Goal: Transaction & Acquisition: Book appointment/travel/reservation

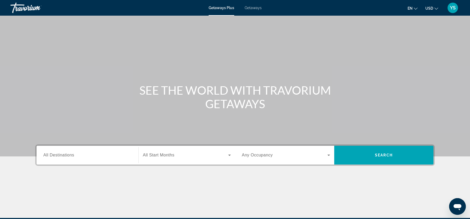
click at [81, 155] on input "Destination All Destinations" at bounding box center [87, 156] width 88 height 6
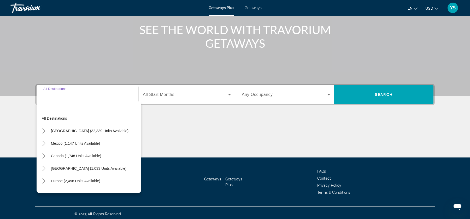
scroll to position [63, 0]
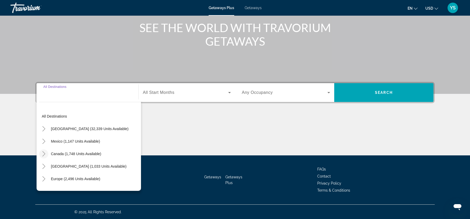
click at [46, 154] on icon "Toggle Canada (1,748 units available)" at bounding box center [43, 153] width 5 height 5
click at [47, 153] on mat-icon "Toggle Canada (1,748 units available)" at bounding box center [43, 154] width 9 height 9
click at [46, 143] on icon "Toggle Mexico (1,147 units available)" at bounding box center [43, 141] width 5 height 5
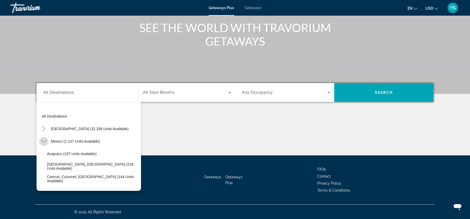
scroll to position [28, 0]
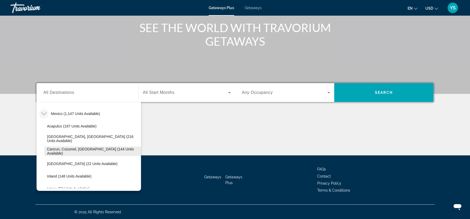
click at [54, 150] on span "Cancun, Cozumel, [GEOGRAPHIC_DATA] (144 units available)" at bounding box center [92, 151] width 91 height 8
type input "**********"
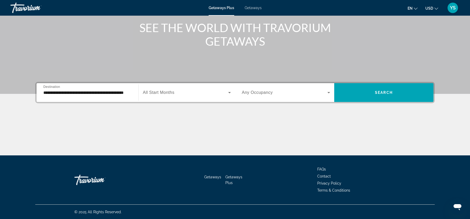
click at [227, 96] on div "Search widget" at bounding box center [187, 92] width 88 height 15
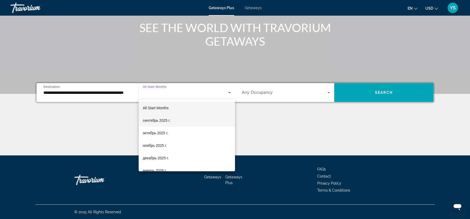
click at [201, 120] on mat-option "сентябрь 2025 г." at bounding box center [187, 120] width 96 height 13
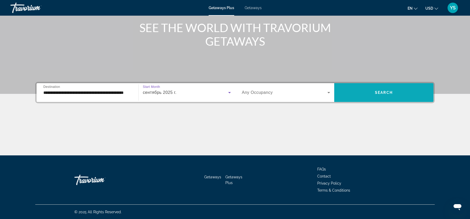
click at [351, 93] on span "Search widget" at bounding box center [383, 92] width 99 height 13
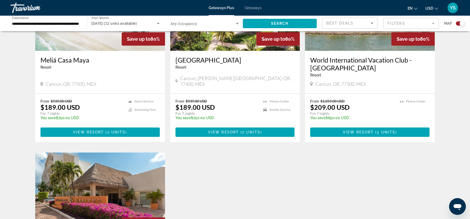
scroll to position [244, 0]
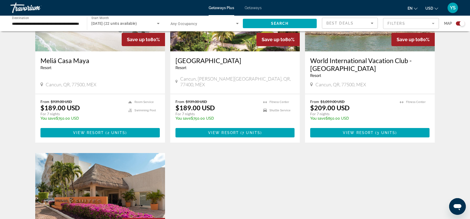
click at [75, 79] on div "[GEOGRAPHIC_DATA] - This is an adults only resort Cancun, QR, 77500, MEX" at bounding box center [100, 72] width 130 height 43
click at [89, 57] on h3 "Meliá Casa Maya" at bounding box center [99, 61] width 119 height 8
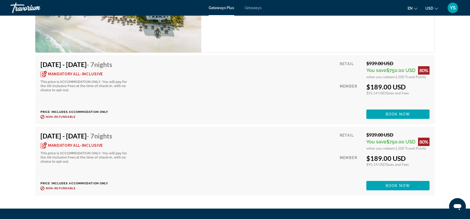
scroll to position [920, 0]
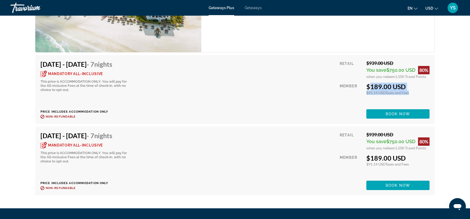
drag, startPoint x: 365, startPoint y: 86, endPoint x: 417, endPoint y: 90, distance: 52.7
click at [417, 90] on div "Retail $939.00 USD You save $750.00 USD 80% when you redeem 1,500 Travel Points…" at bounding box center [385, 89] width 90 height 59
click at [413, 90] on div "$189.00 USD" at bounding box center [397, 87] width 63 height 8
drag, startPoint x: 417, startPoint y: 92, endPoint x: 365, endPoint y: 94, distance: 52.0
click at [365, 94] on div "Retail $939.00 USD You save $750.00 USD 80% when you redeem 1,500 Travel Points…" at bounding box center [385, 89] width 90 height 59
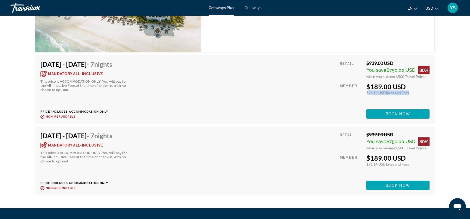
click at [365, 94] on div "Retail $939.00 USD You save $750.00 USD 80% when you redeem 1,500 Travel Points…" at bounding box center [385, 89] width 90 height 59
drag, startPoint x: 367, startPoint y: 86, endPoint x: 417, endPoint y: 96, distance: 51.1
click at [417, 96] on div "Retail $939.00 USD You save $750.00 USD 80% when you redeem 1,500 Travel Points…" at bounding box center [385, 89] width 90 height 59
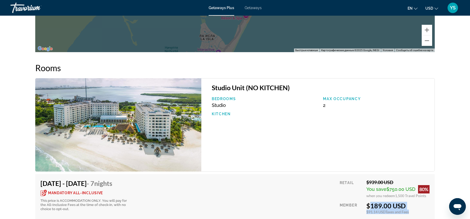
scroll to position [803, 0]
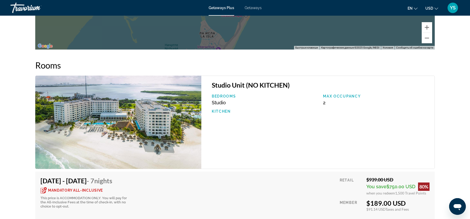
click at [326, 102] on div "Max Occupancy 2" at bounding box center [376, 99] width 112 height 11
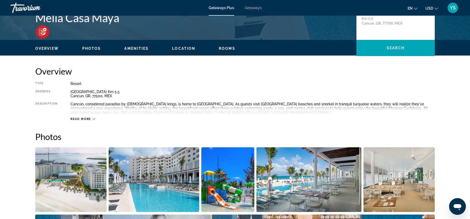
scroll to position [133, 0]
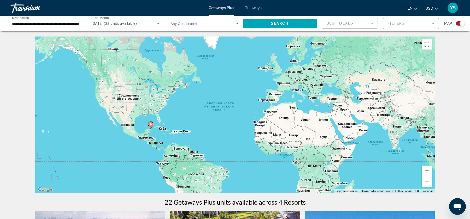
click at [219, 25] on span "Search widget" at bounding box center [204, 23] width 66 height 6
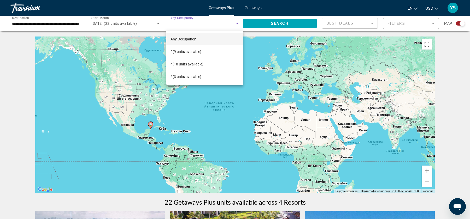
click at [222, 25] on div at bounding box center [235, 109] width 470 height 219
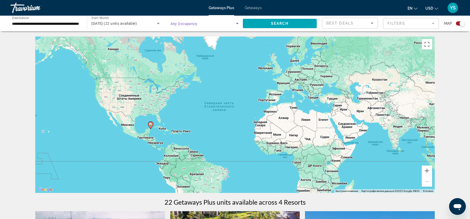
click at [194, 26] on span "Search widget" at bounding box center [204, 23] width 66 height 6
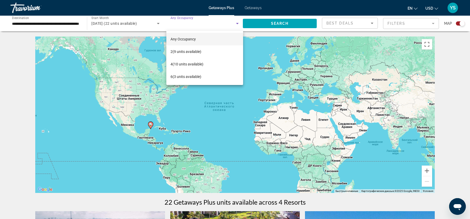
click at [251, 9] on div at bounding box center [235, 109] width 470 height 219
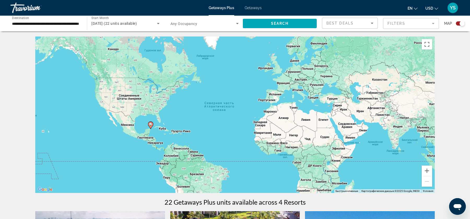
click at [255, 9] on span "Getaways" at bounding box center [253, 8] width 17 height 4
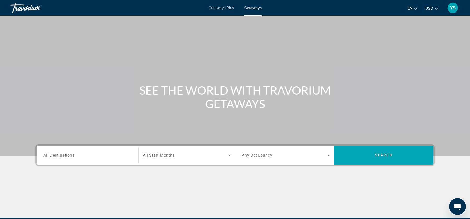
click at [271, 160] on div "Search widget" at bounding box center [286, 155] width 88 height 15
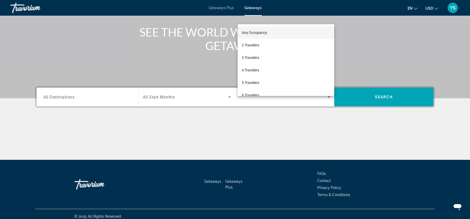
scroll to position [63, 0]
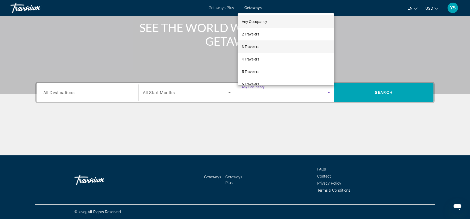
click at [264, 47] on mat-option "3 Travelers" at bounding box center [286, 46] width 97 height 13
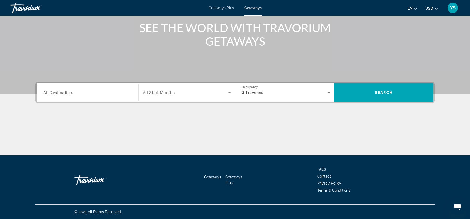
click at [108, 96] on div "Search widget" at bounding box center [87, 92] width 88 height 15
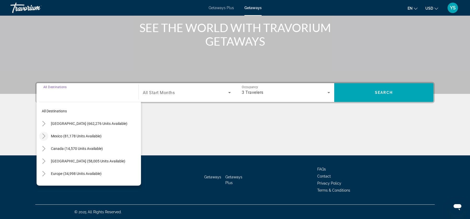
click at [43, 135] on icon "Toggle Mexico (81,178 units available)" at bounding box center [43, 136] width 5 height 5
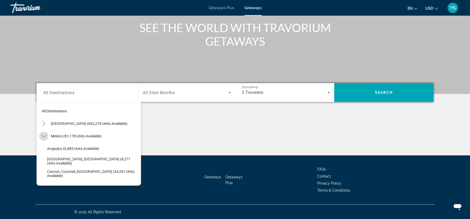
scroll to position [28, 0]
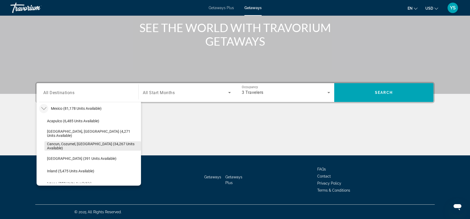
click at [58, 146] on span "Cancun, Cozumel, [GEOGRAPHIC_DATA] (34,267 units available)" at bounding box center [92, 146] width 91 height 8
type input "**********"
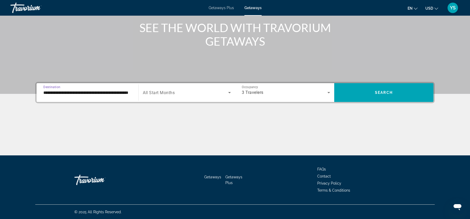
click at [181, 94] on span "Search widget" at bounding box center [185, 93] width 85 height 6
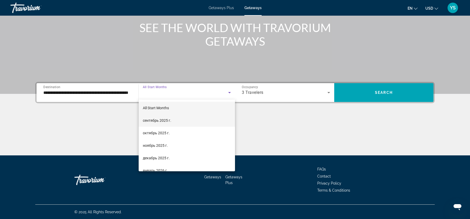
click at [181, 121] on mat-option "сентябрь 2025 г." at bounding box center [187, 120] width 96 height 13
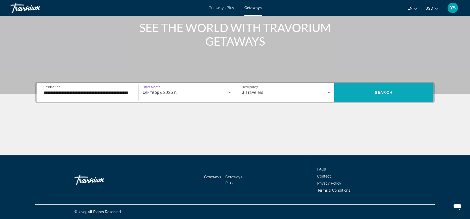
click at [407, 91] on span "Search widget" at bounding box center [383, 92] width 99 height 13
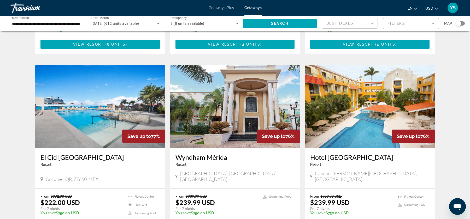
scroll to position [556, 0]
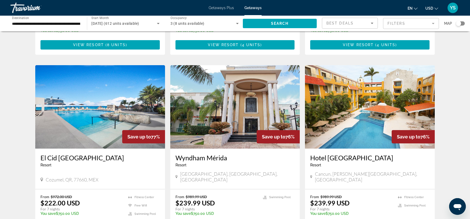
click at [116, 86] on img "Main content" at bounding box center [100, 107] width 130 height 84
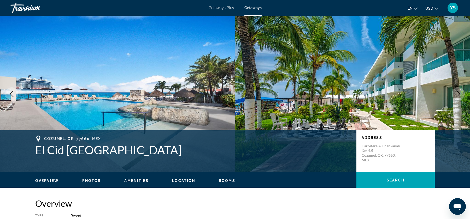
click at [459, 95] on icon "Next image" at bounding box center [458, 94] width 6 height 6
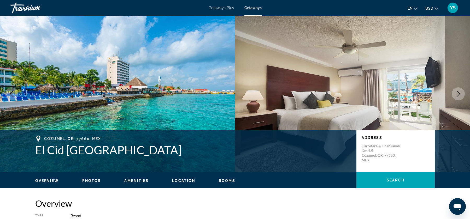
click at [459, 95] on icon "Next image" at bounding box center [458, 94] width 6 height 6
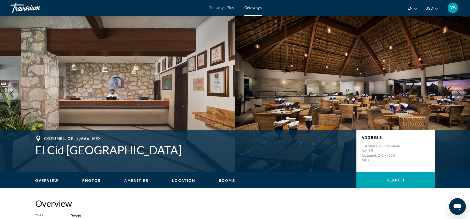
click at [459, 95] on icon "Next image" at bounding box center [458, 94] width 6 height 6
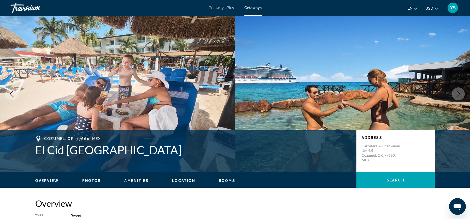
click at [459, 95] on icon "Next image" at bounding box center [458, 94] width 6 height 6
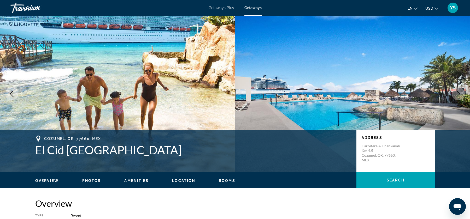
click at [459, 95] on icon "Next image" at bounding box center [458, 94] width 6 height 6
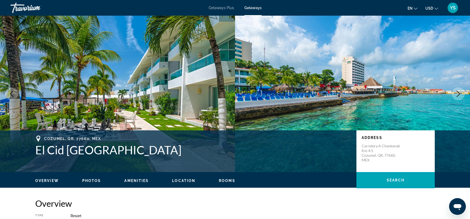
click at [459, 95] on icon "Next image" at bounding box center [458, 94] width 6 height 6
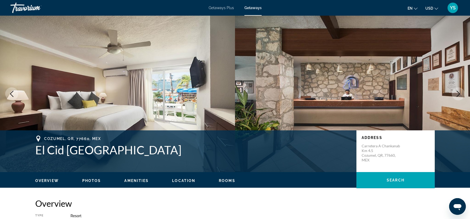
click at [459, 95] on icon "Next image" at bounding box center [458, 94] width 6 height 6
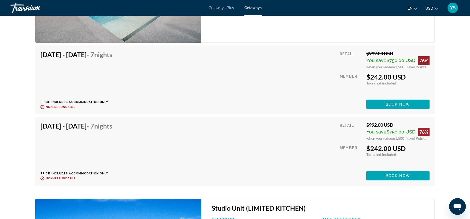
scroll to position [948, 0]
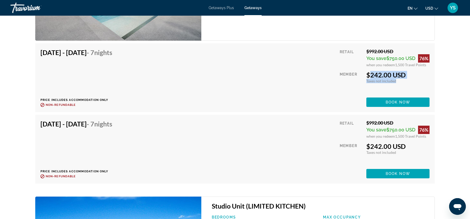
drag, startPoint x: 367, startPoint y: 67, endPoint x: 401, endPoint y: 73, distance: 34.8
click at [401, 73] on div "$242.00 USD Taxes included Taxes not included You earn 0 Travel Points" at bounding box center [397, 77] width 63 height 12
click at [401, 79] on div "Taxes included Taxes not included" at bounding box center [397, 81] width 63 height 4
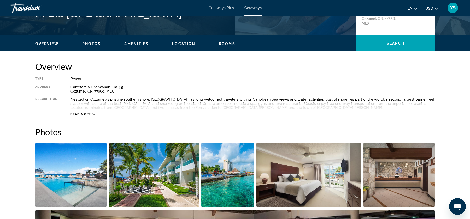
scroll to position [98, 0]
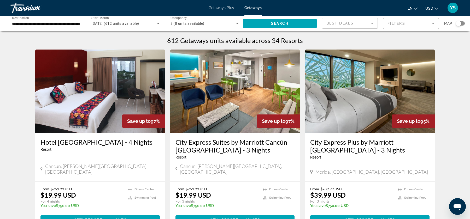
click at [225, 7] on span "Getaways Plus" at bounding box center [221, 8] width 25 height 4
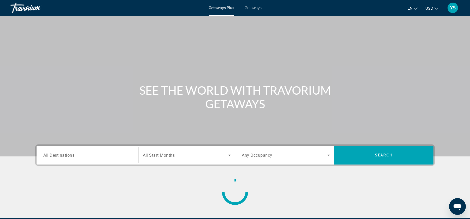
click at [78, 162] on div "Search widget" at bounding box center [87, 155] width 88 height 15
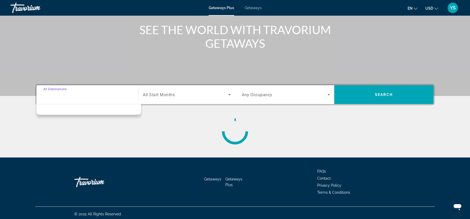
scroll to position [63, 0]
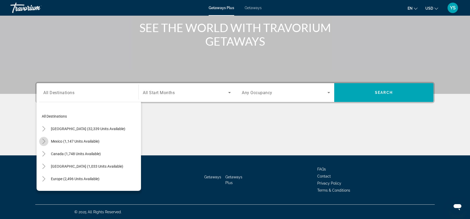
click at [43, 141] on icon "Toggle Mexico (1,147 units available)" at bounding box center [43, 141] width 5 height 5
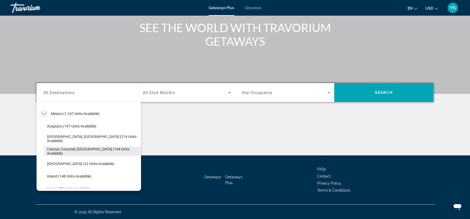
click at [60, 149] on span "Search widget" at bounding box center [92, 151] width 97 height 13
type input "**********"
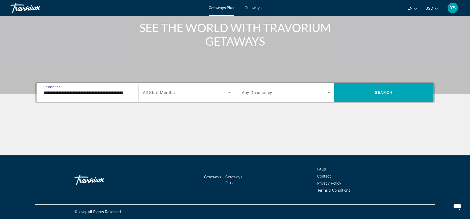
click at [175, 91] on span "Search widget" at bounding box center [185, 93] width 85 height 6
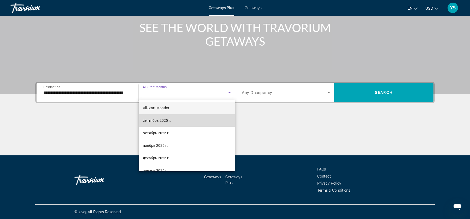
click at [167, 121] on span "сентябрь 2025 г." at bounding box center [157, 121] width 28 height 6
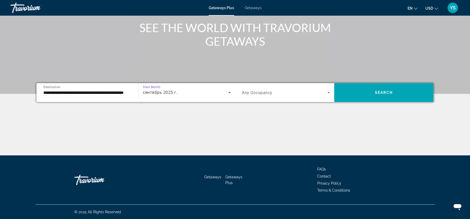
click at [273, 86] on div "Search widget" at bounding box center [286, 92] width 88 height 15
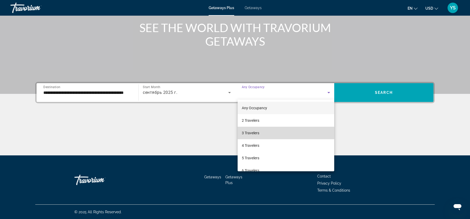
click at [257, 137] on mat-option "3 Travelers" at bounding box center [286, 133] width 97 height 13
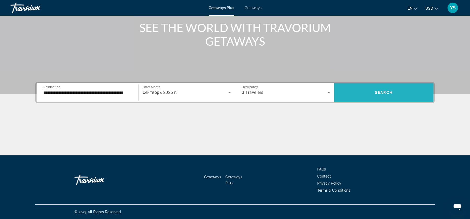
click at [387, 94] on span "Search" at bounding box center [384, 93] width 18 height 4
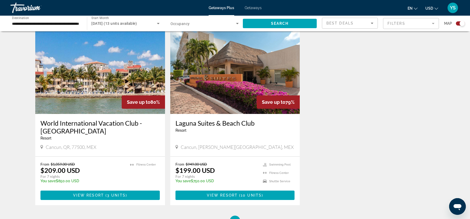
scroll to position [182, 0]
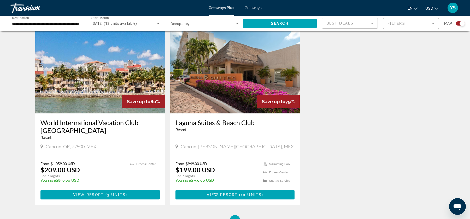
click at [100, 82] on img "Main content" at bounding box center [100, 72] width 130 height 84
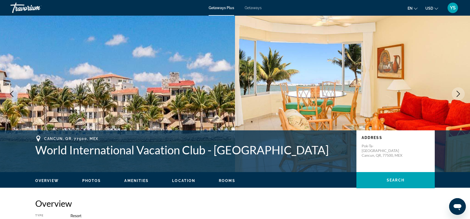
click at [455, 95] on icon "Next image" at bounding box center [458, 94] width 6 height 6
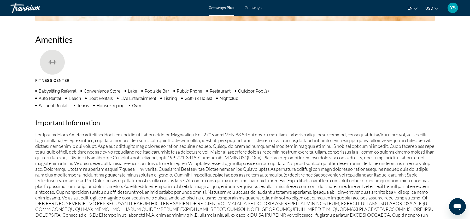
scroll to position [151, 0]
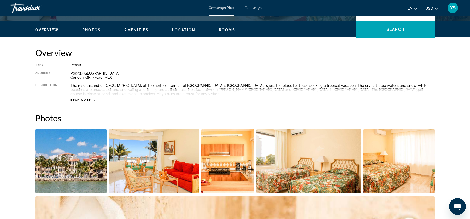
click at [249, 9] on span "Getaways" at bounding box center [253, 8] width 17 height 4
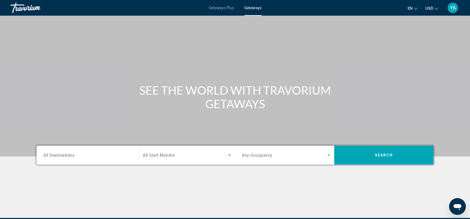
click at [68, 154] on span "All Destinations" at bounding box center [58, 155] width 31 height 5
click at [68, 154] on input "Destination All Destinations" at bounding box center [87, 156] width 88 height 6
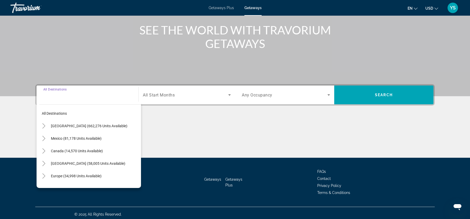
scroll to position [63, 0]
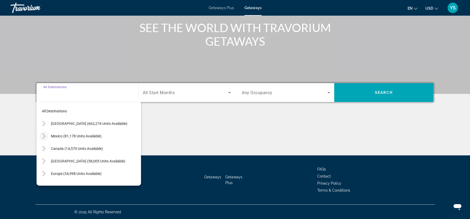
click at [41, 136] on icon "Toggle Mexico (81,178 units available)" at bounding box center [43, 136] width 5 height 5
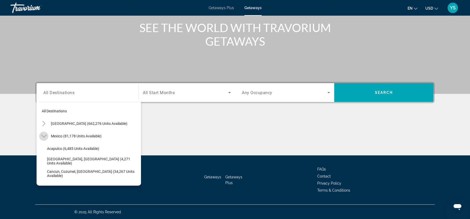
scroll to position [28, 0]
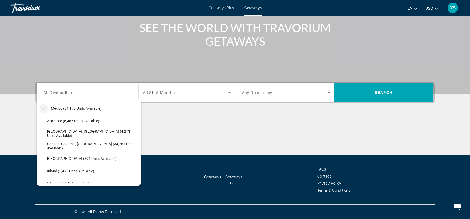
click at [47, 107] on mat-icon "Toggle Mexico (81,178 units available)" at bounding box center [43, 108] width 9 height 9
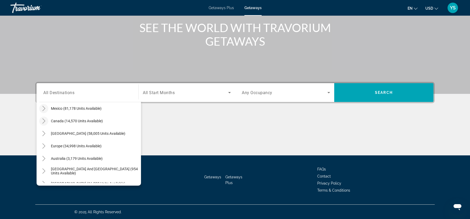
click at [45, 119] on icon "Toggle Canada (14,570 units available)" at bounding box center [43, 121] width 5 height 5
click at [45, 110] on icon "Toggle Mexico (81,178 units available)" at bounding box center [43, 108] width 5 height 5
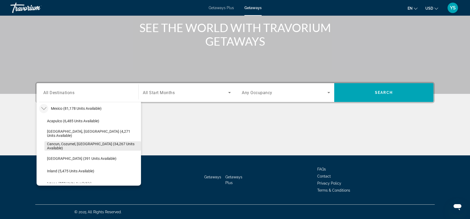
click at [57, 145] on span "Cancun, Cozumel, [GEOGRAPHIC_DATA] (34,267 units available)" at bounding box center [92, 146] width 91 height 8
type input "**********"
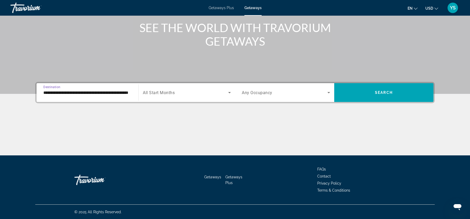
click at [194, 98] on div "Search widget" at bounding box center [187, 92] width 88 height 15
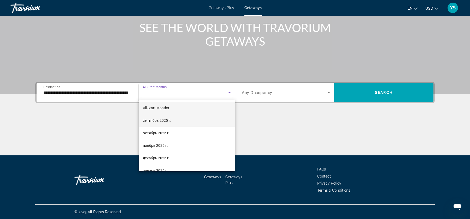
click at [169, 122] on span "сентябрь 2025 г." at bounding box center [157, 121] width 28 height 6
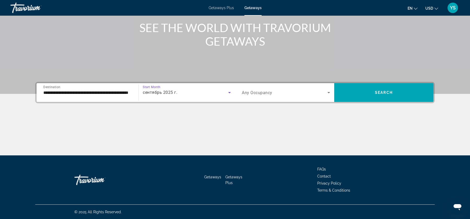
click at [257, 98] on div "Search widget" at bounding box center [286, 92] width 88 height 15
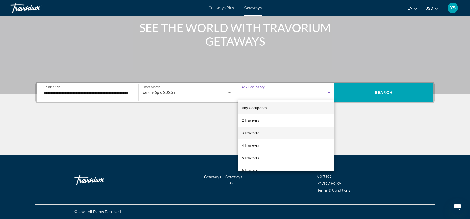
click at [256, 138] on mat-option "3 Travelers" at bounding box center [286, 133] width 97 height 13
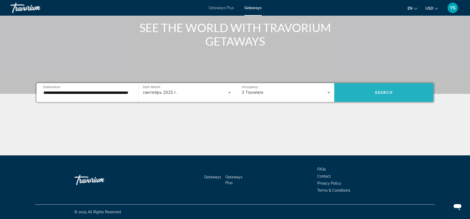
click at [377, 97] on span "Search widget" at bounding box center [383, 92] width 99 height 13
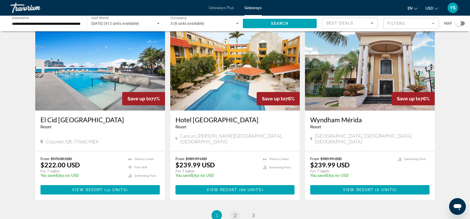
scroll to position [595, 0]
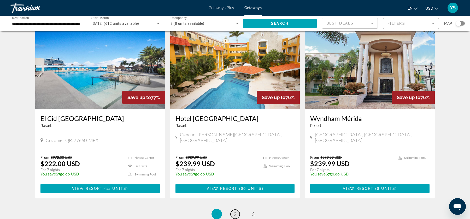
click at [235, 210] on link "page 2" at bounding box center [235, 214] width 9 height 9
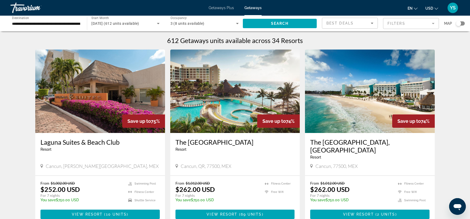
click at [201, 24] on span "3 (8 units available)" at bounding box center [188, 23] width 34 height 4
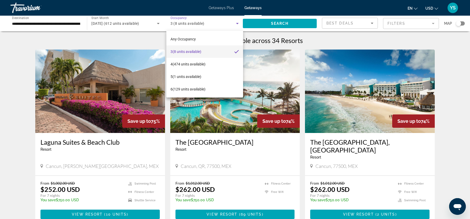
click at [232, 25] on div at bounding box center [235, 109] width 470 height 219
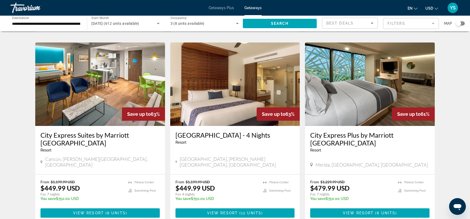
scroll to position [649, 0]
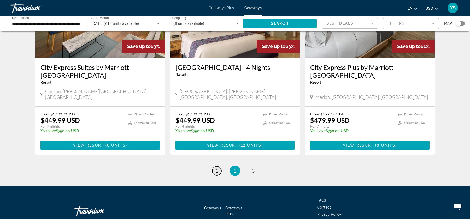
click at [220, 167] on link "page 1" at bounding box center [216, 171] width 9 height 9
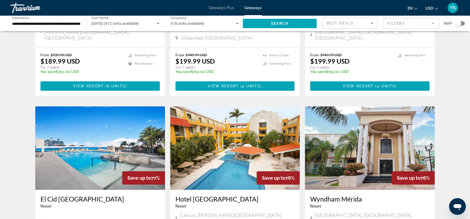
scroll to position [518, 0]
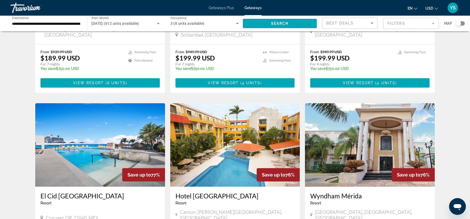
click at [107, 125] on img "Main content" at bounding box center [100, 145] width 130 height 84
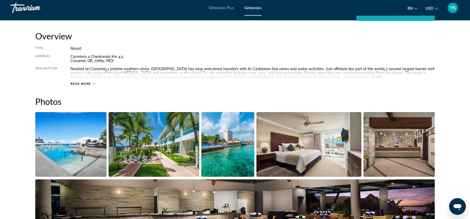
scroll to position [168, 0]
click at [93, 83] on icon "Main content" at bounding box center [93, 83] width 3 height 3
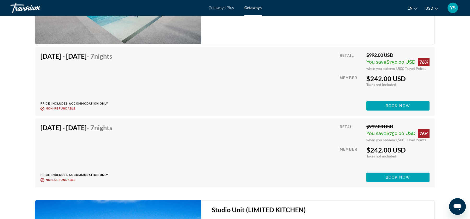
scroll to position [935, 0]
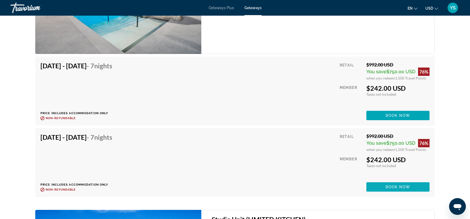
click at [401, 183] on span "Main content" at bounding box center [397, 187] width 63 height 13
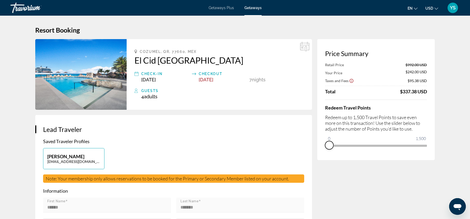
drag, startPoint x: 423, startPoint y: 152, endPoint x: 313, endPoint y: 155, distance: 109.5
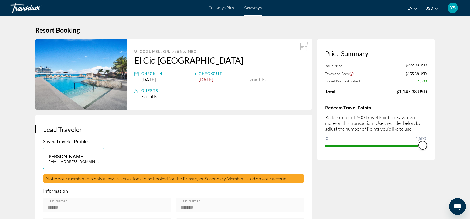
drag, startPoint x: 331, startPoint y: 139, endPoint x: 448, endPoint y: 144, distance: 116.9
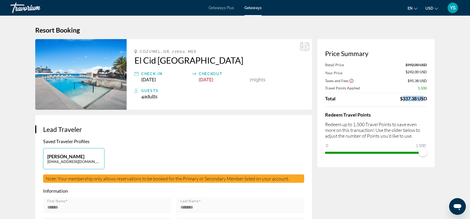
drag, startPoint x: 400, startPoint y: 97, endPoint x: 422, endPoint y: 97, distance: 21.9
click at [422, 97] on div "$337.38 USD" at bounding box center [413, 99] width 27 height 6
drag, startPoint x: 141, startPoint y: 50, endPoint x: 248, endPoint y: 60, distance: 107.8
click at [248, 61] on div "Cozumel, QR, 77660, MEX [GEOGRAPHIC_DATA] Check-In [DATE] Checkout [DATE] 7 Nig…" at bounding box center [219, 74] width 185 height 71
click at [248, 60] on h2 "El Cid [GEOGRAPHIC_DATA]" at bounding box center [220, 60] width 170 height 10
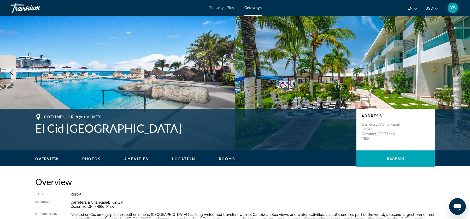
scroll to position [29, 0]
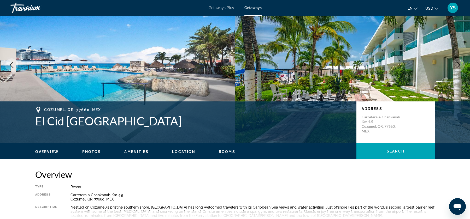
drag, startPoint x: 45, startPoint y: 109, endPoint x: 169, endPoint y: 123, distance: 124.5
click at [169, 123] on div "Cozumel, QR, 77660, MEX [GEOGRAPHIC_DATA]" at bounding box center [193, 117] width 316 height 21
click at [179, 123] on h1 "El Cid [GEOGRAPHIC_DATA]" at bounding box center [193, 121] width 316 height 14
drag, startPoint x: 180, startPoint y: 122, endPoint x: 36, endPoint y: 124, distance: 144.7
click at [36, 124] on h1 "El Cid [GEOGRAPHIC_DATA]" at bounding box center [193, 121] width 316 height 14
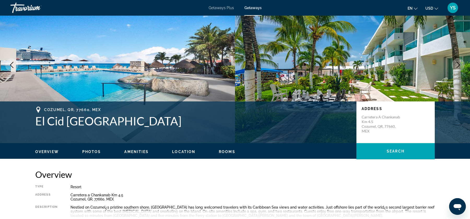
copy h1 "El Cid [GEOGRAPHIC_DATA]"
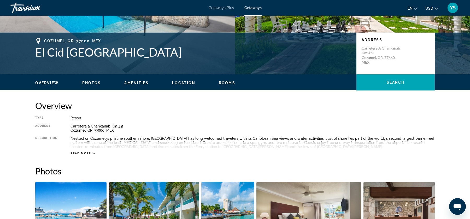
scroll to position [97, 0]
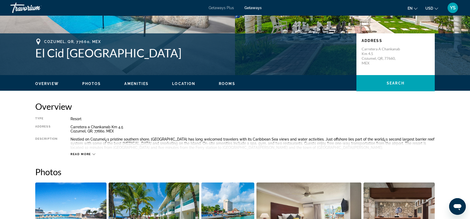
click at [92, 155] on div "Read more" at bounding box center [83, 154] width 25 height 3
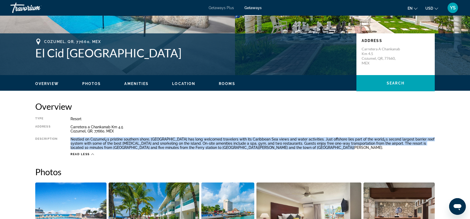
drag, startPoint x: 320, startPoint y: 149, endPoint x: 71, endPoint y: 138, distance: 248.9
click at [71, 138] on div "Nestled on Cozumel¿s pristine southern shore, [GEOGRAPHIC_DATA] has long welcom…" at bounding box center [253, 143] width 364 height 13
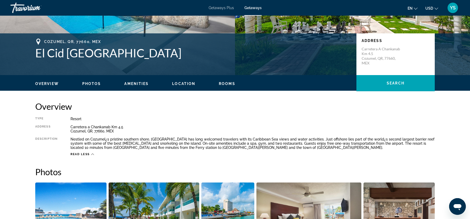
click at [264, 108] on h2 "Overview" at bounding box center [235, 106] width 400 height 10
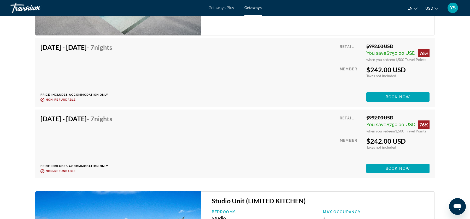
scroll to position [953, 0]
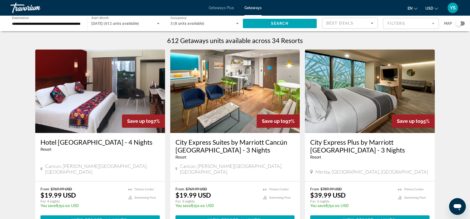
click at [67, 21] on input "**********" at bounding box center [46, 24] width 68 height 6
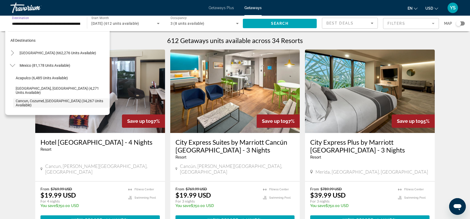
scroll to position [31, 0]
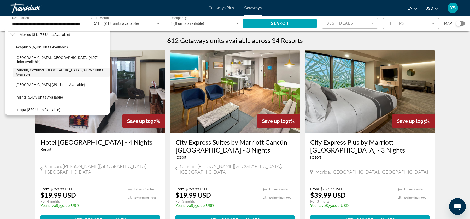
click at [127, 27] on div "[DATE] (612 units available)" at bounding box center [125, 23] width 68 height 15
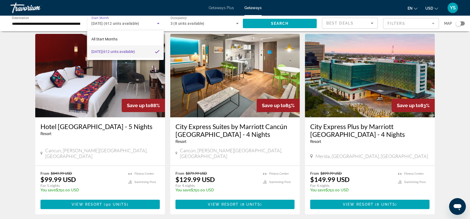
scroll to position [0, 0]
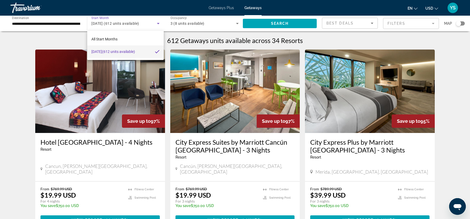
click at [229, 21] on div at bounding box center [235, 109] width 470 height 219
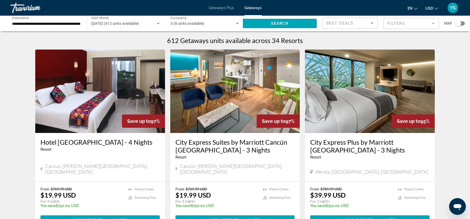
click at [236, 23] on icon "Search widget" at bounding box center [237, 23] width 6 height 6
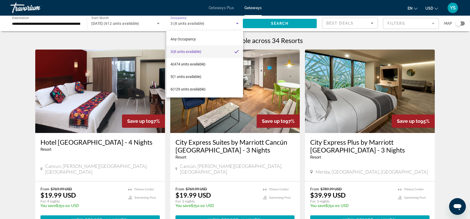
click at [222, 7] on div at bounding box center [235, 109] width 470 height 219
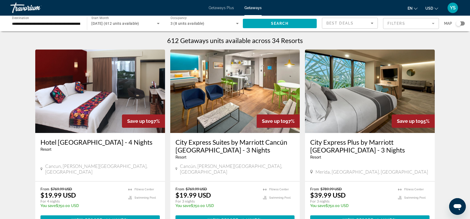
click at [213, 3] on div "Getaways Plus Getaways en English Español Français Italiano Português русский U…" at bounding box center [235, 8] width 470 height 14
click at [214, 8] on span "Getaways Plus" at bounding box center [221, 8] width 25 height 4
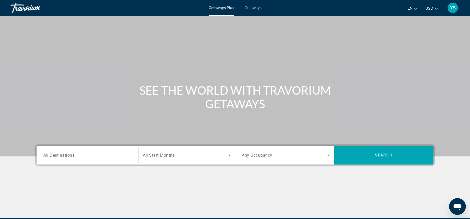
click at [85, 153] on input "Destination All Destinations" at bounding box center [87, 156] width 88 height 6
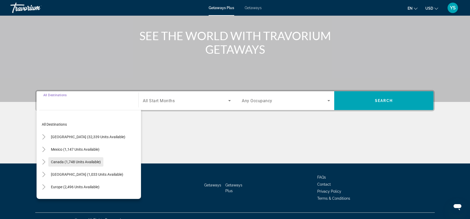
scroll to position [63, 0]
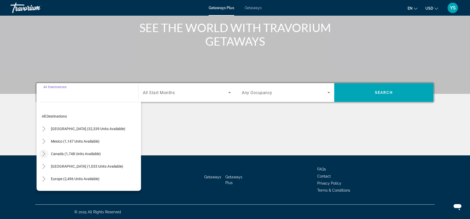
click at [44, 152] on icon "Toggle Canada (1,748 units available)" at bounding box center [43, 153] width 5 height 5
click at [45, 141] on icon "Toggle Mexico (1,147 units available)" at bounding box center [43, 141] width 5 height 5
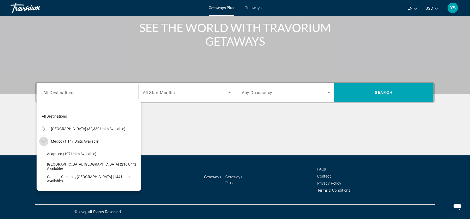
scroll to position [28, 0]
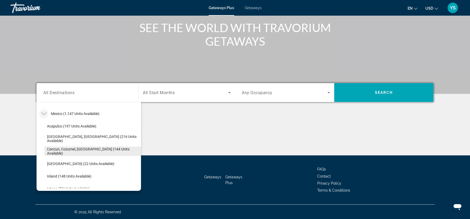
click at [50, 151] on span "Cancun, Cozumel, [GEOGRAPHIC_DATA] (144 units available)" at bounding box center [92, 151] width 91 height 8
type input "**********"
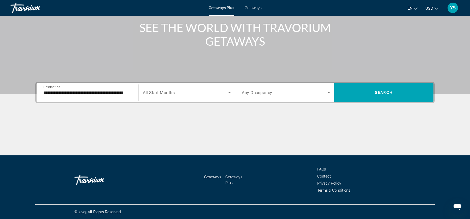
click at [254, 98] on div "Search widget" at bounding box center [286, 92] width 88 height 15
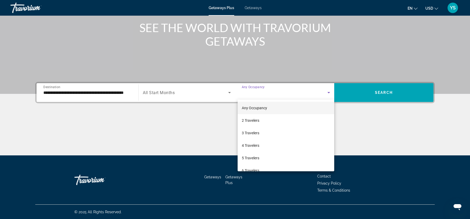
click at [215, 96] on div at bounding box center [235, 109] width 470 height 219
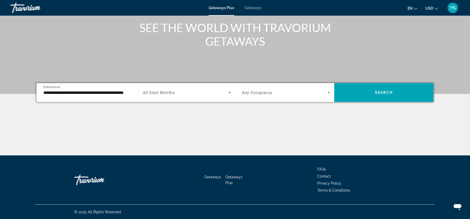
click at [191, 97] on div "Search widget" at bounding box center [187, 92] width 88 height 15
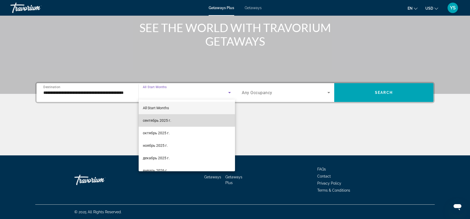
click at [171, 118] on mat-option "сентябрь 2025 г." at bounding box center [187, 120] width 96 height 13
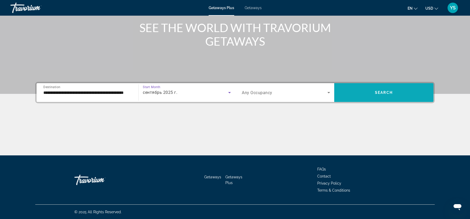
click at [417, 92] on span "Search widget" at bounding box center [383, 92] width 99 height 13
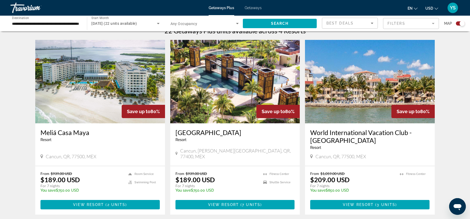
scroll to position [179, 0]
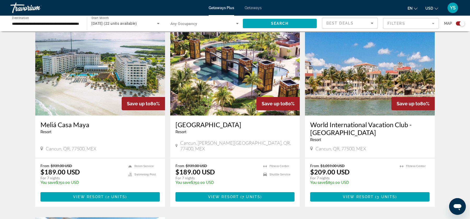
click at [97, 61] on img "Main content" at bounding box center [100, 74] width 130 height 84
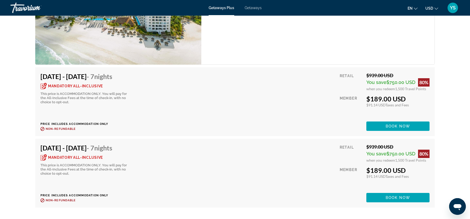
scroll to position [914, 0]
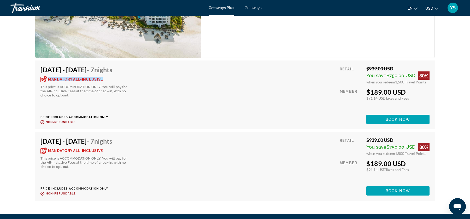
drag, startPoint x: 49, startPoint y: 79, endPoint x: 116, endPoint y: 78, distance: 67.4
click at [116, 78] on div "Mandatory All-Inclusive" at bounding box center [84, 79] width 89 height 6
click at [69, 85] on div "This price is ACCOMMODATION ONLY. You will pay for the All-Inclusive Fees at th…" at bounding box center [84, 91] width 89 height 13
drag, startPoint x: 75, startPoint y: 96, endPoint x: 40, endPoint y: 87, distance: 35.5
click at [40, 87] on div "This price is ACCOMMODATION ONLY. You will pay for the All-Inclusive Fees at th…" at bounding box center [84, 91] width 89 height 13
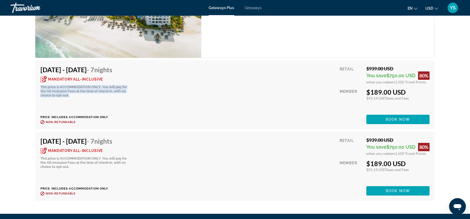
click at [129, 91] on div "Mandatory All-Inclusive This price is ACCOMMODATION ONLY. You will pay for the …" at bounding box center [84, 86] width 89 height 21
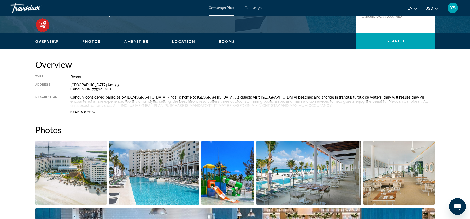
scroll to position [141, 0]
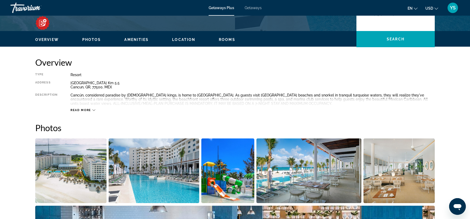
click at [94, 109] on icon "Main content" at bounding box center [93, 110] width 3 height 3
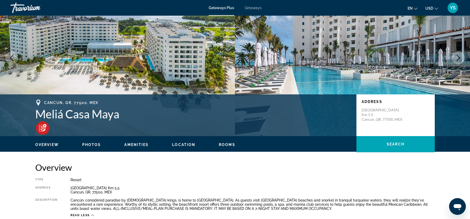
scroll to position [35, 0]
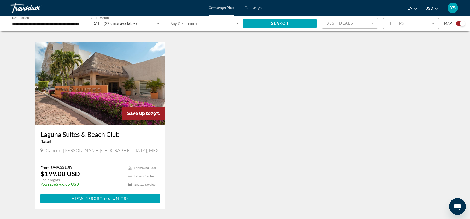
scroll to position [357, 0]
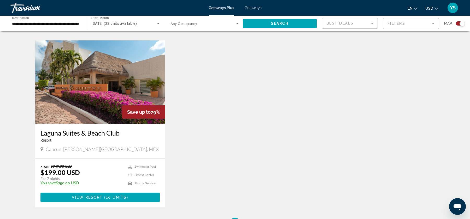
click at [96, 107] on img "Main content" at bounding box center [100, 82] width 130 height 84
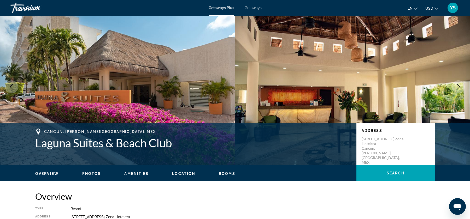
scroll to position [9, 0]
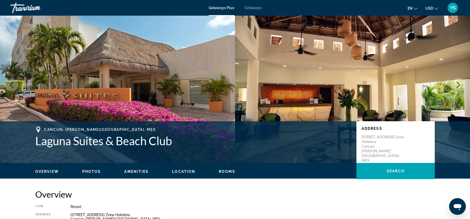
click at [91, 172] on span "Photos" at bounding box center [91, 172] width 19 height 4
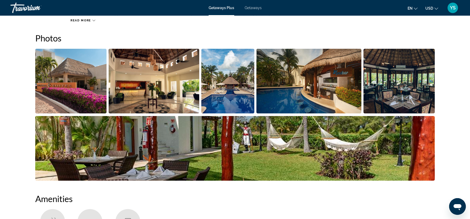
scroll to position [233, 0]
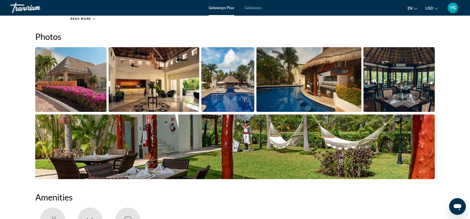
click at [226, 79] on img "Open full-screen image slider" at bounding box center [227, 79] width 53 height 65
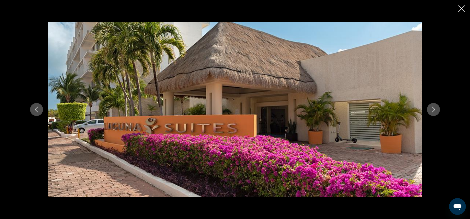
click at [434, 112] on icon "Next image" at bounding box center [433, 110] width 6 height 6
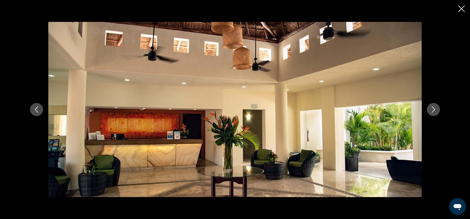
click at [434, 112] on icon "Next image" at bounding box center [433, 110] width 6 height 6
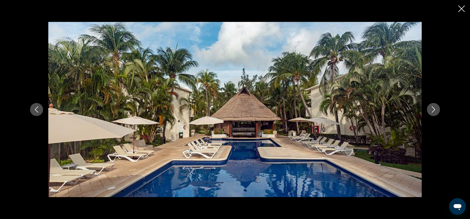
click at [434, 112] on icon "Next image" at bounding box center [433, 110] width 6 height 6
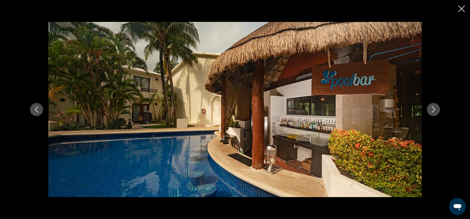
click at [434, 112] on icon "Next image" at bounding box center [433, 110] width 6 height 6
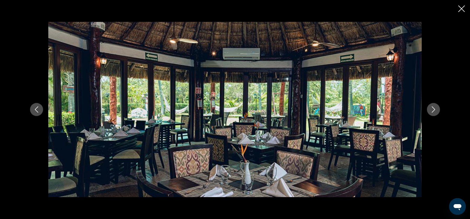
click at [434, 110] on icon "Next image" at bounding box center [433, 110] width 6 height 6
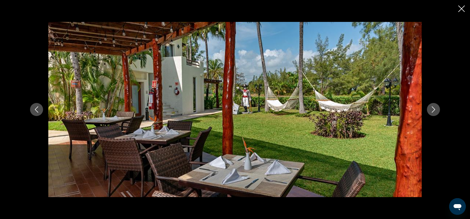
click at [434, 110] on icon "Next image" at bounding box center [433, 110] width 3 height 6
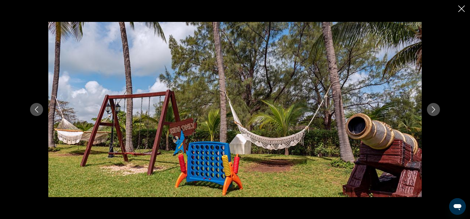
click at [434, 110] on icon "Next image" at bounding box center [433, 110] width 3 height 6
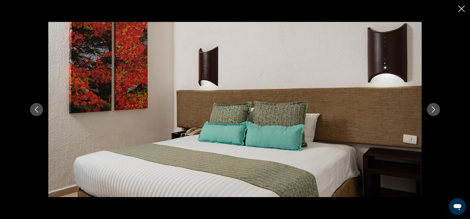
click at [435, 111] on icon "Next image" at bounding box center [433, 110] width 6 height 6
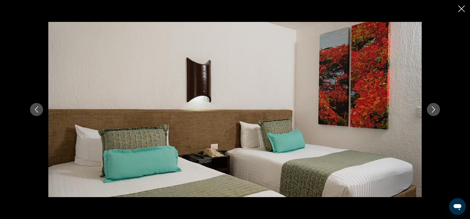
click at [435, 109] on icon "Next image" at bounding box center [433, 110] width 6 height 6
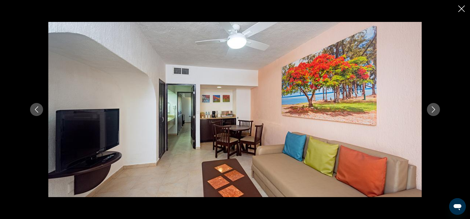
click at [459, 8] on icon "Close slideshow" at bounding box center [461, 8] width 7 height 7
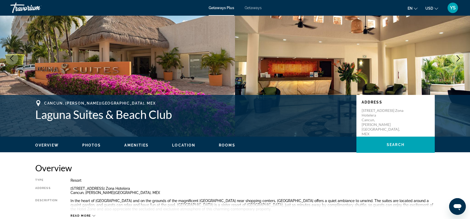
scroll to position [0, 0]
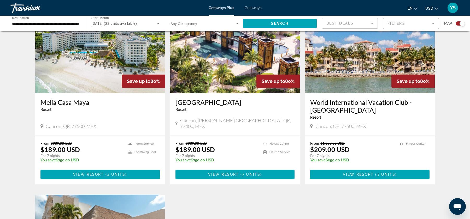
scroll to position [202, 0]
click at [222, 71] on img "Main content" at bounding box center [235, 52] width 130 height 84
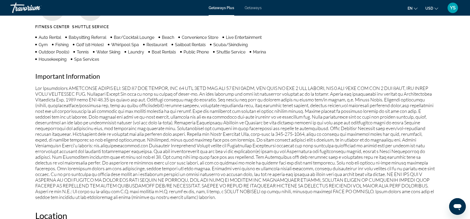
scroll to position [452, 0]
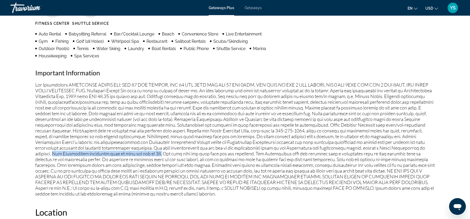
drag, startPoint x: 55, startPoint y: 155, endPoint x: 158, endPoint y: 154, distance: 103.2
click at [158, 154] on p "Main content" at bounding box center [235, 139] width 400 height 115
click at [147, 152] on p "Main content" at bounding box center [235, 139] width 400 height 115
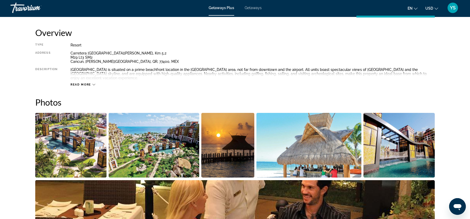
scroll to position [0, 0]
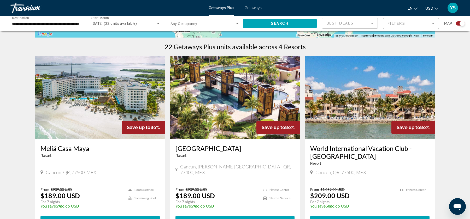
scroll to position [150, 0]
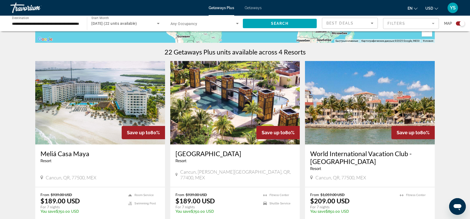
click at [345, 122] on img "Main content" at bounding box center [370, 103] width 130 height 84
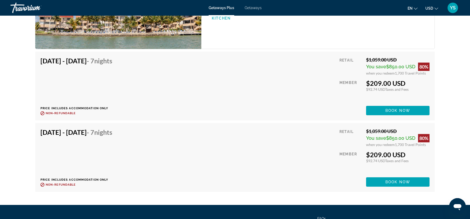
scroll to position [891, 0]
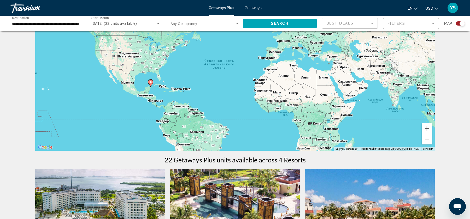
scroll to position [14, 0]
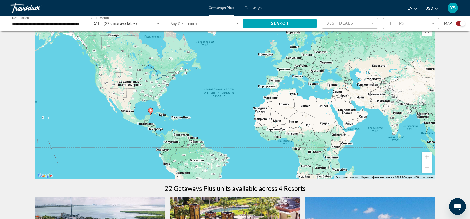
click at [250, 10] on div "Getaways Plus Getaways en English Español Français Italiano Português русский U…" at bounding box center [235, 8] width 470 height 14
click at [252, 6] on span "Getaways" at bounding box center [253, 8] width 17 height 4
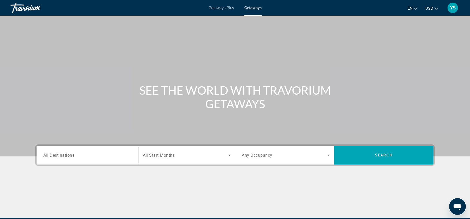
click at [79, 167] on div "Destination All Destinations Start Month All Start Months Occupancy Any Occupan…" at bounding box center [235, 182] width 421 height 74
click at [77, 159] on div "Search widget" at bounding box center [87, 155] width 88 height 15
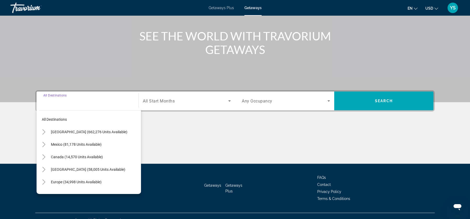
scroll to position [63, 0]
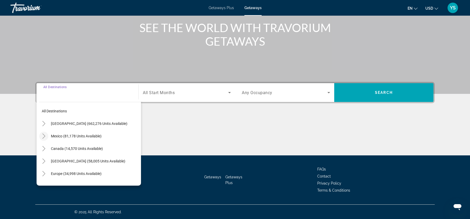
click at [43, 139] on mat-icon "Toggle Mexico (81,178 units available)" at bounding box center [43, 136] width 9 height 9
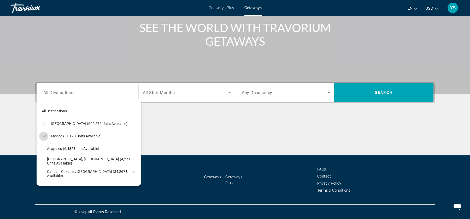
scroll to position [28, 0]
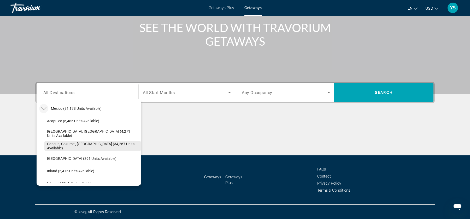
click at [52, 148] on span "Cancun, Cozumel, [GEOGRAPHIC_DATA] (34,267 units available)" at bounding box center [92, 146] width 91 height 8
type input "**********"
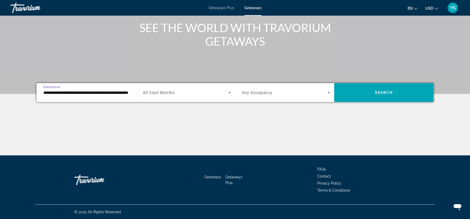
click at [166, 95] on span "Search widget" at bounding box center [185, 93] width 85 height 6
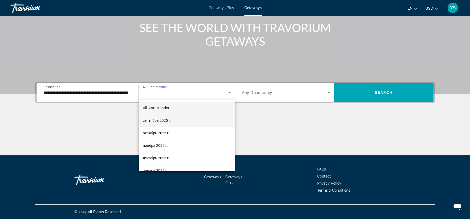
click at [169, 119] on span "сентябрь 2025 г." at bounding box center [157, 121] width 28 height 6
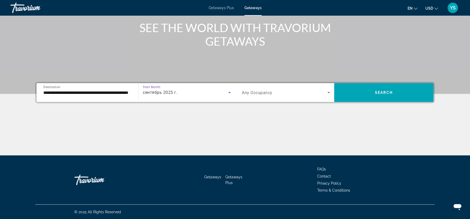
click at [263, 94] on span "Any Occupancy" at bounding box center [257, 92] width 31 height 5
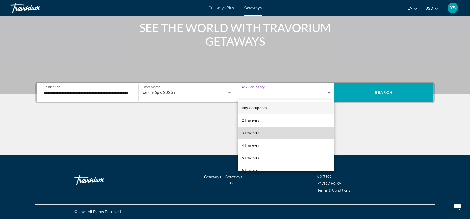
click at [264, 131] on mat-option "3 Travelers" at bounding box center [286, 133] width 97 height 13
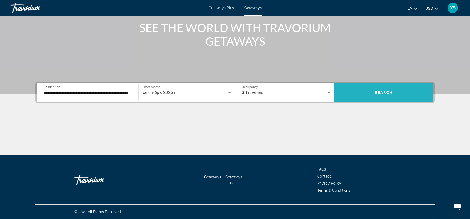
click at [360, 91] on span "Search widget" at bounding box center [383, 92] width 99 height 13
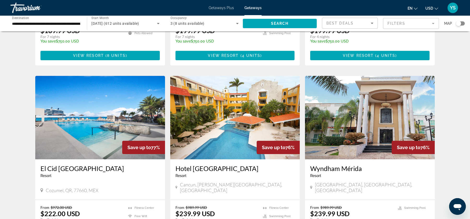
scroll to position [641, 0]
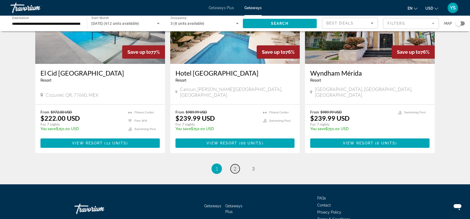
click at [238, 165] on link "page 2" at bounding box center [235, 169] width 9 height 9
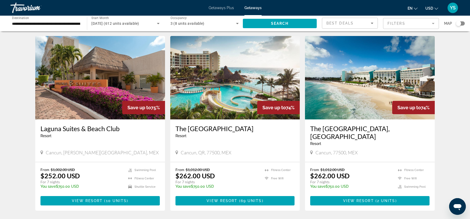
scroll to position [14, 0]
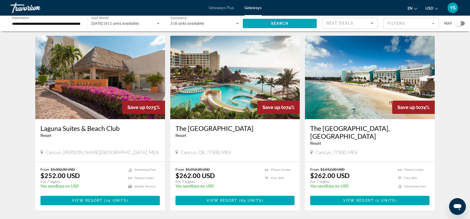
click at [236, 106] on img "Main content" at bounding box center [235, 78] width 130 height 84
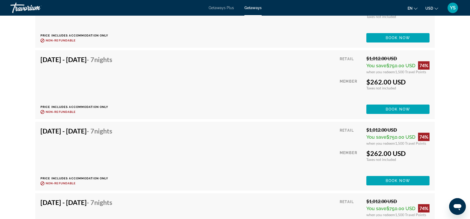
scroll to position [1124, 0]
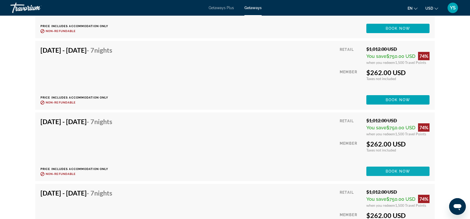
click at [389, 170] on span "Book now" at bounding box center [398, 172] width 25 height 4
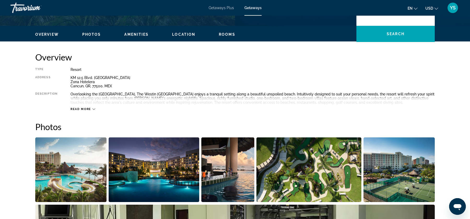
scroll to position [157, 0]
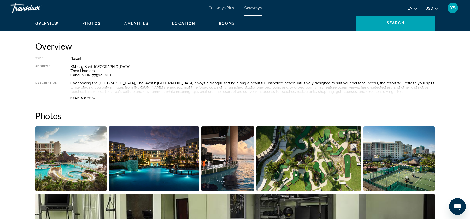
click at [92, 96] on div "Read more" at bounding box center [253, 93] width 364 height 14
click at [92, 97] on div "Read more" at bounding box center [83, 98] width 25 height 3
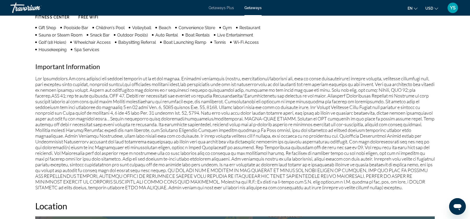
scroll to position [468, 0]
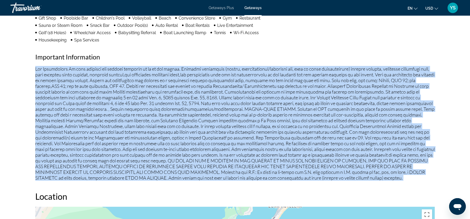
drag, startPoint x: 34, startPoint y: 67, endPoint x: 374, endPoint y: 191, distance: 361.0
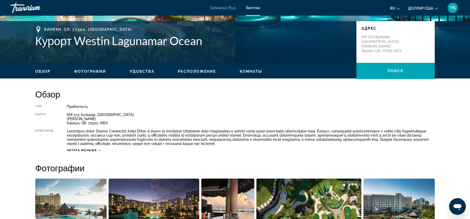
scroll to position [0, 0]
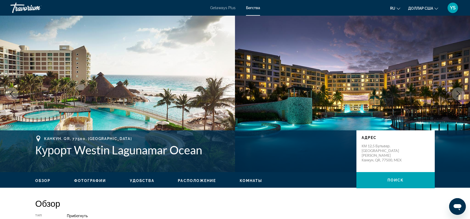
drag, startPoint x: 346, startPoint y: 164, endPoint x: 249, endPoint y: 0, distance: 190.6
click at [0, 0] on div "Перейти к основному содержанию Getaways Plus Бегства ru Английский Español фран…" at bounding box center [235, 109] width 470 height 219
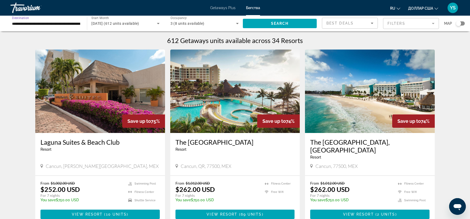
click at [30, 25] on input "**********" at bounding box center [46, 24] width 68 height 6
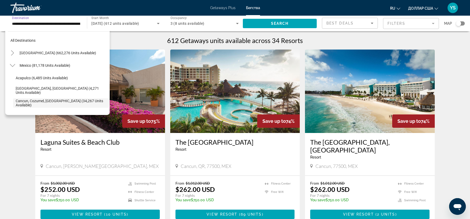
scroll to position [31, 0]
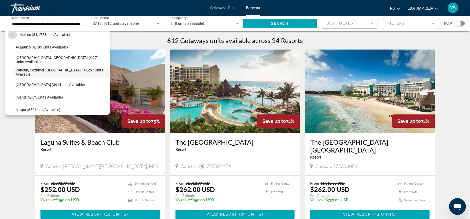
click at [14, 32] on icon "Toggle Mexico (81,178 units available)" at bounding box center [12, 34] width 5 height 5
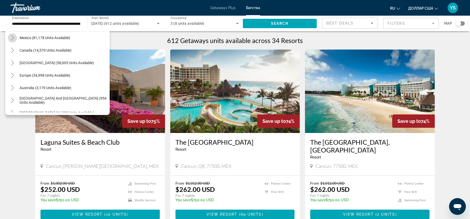
click at [15, 39] on mat-icon "Toggle Mexico (81,178 units available)" at bounding box center [12, 37] width 9 height 9
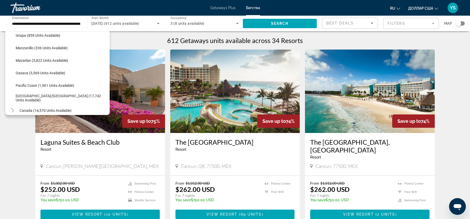
scroll to position [119, 0]
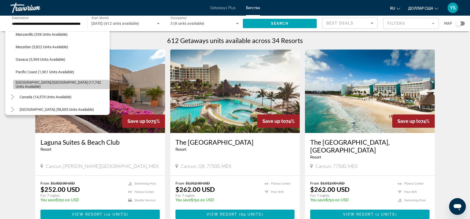
click at [32, 84] on span "[GEOGRAPHIC_DATA]/[GEOGRAPHIC_DATA] (17,742 units available)" at bounding box center [61, 84] width 91 height 8
type input "**********"
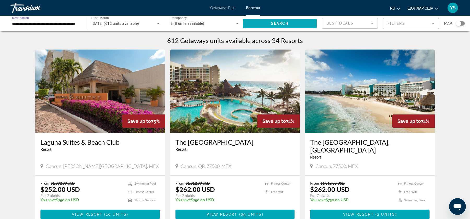
click at [275, 23] on span "Search" at bounding box center [280, 23] width 18 height 4
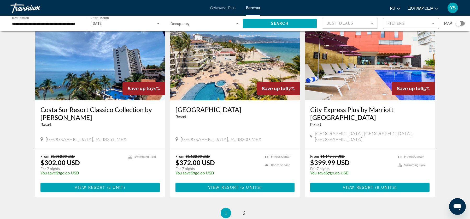
scroll to position [594, 0]
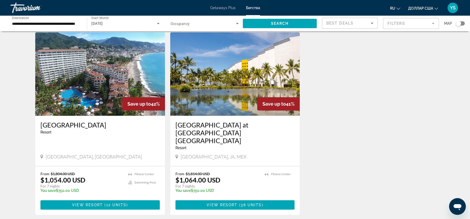
scroll to position [205, 0]
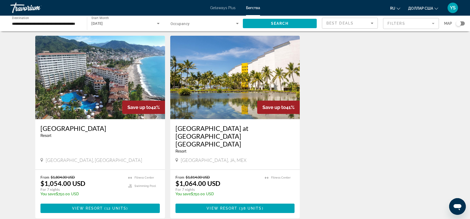
click at [227, 89] on img "Основное содержание" at bounding box center [235, 78] width 130 height 84
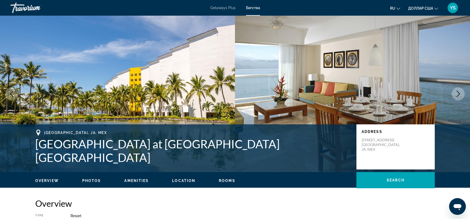
click at [458, 98] on button "Next image" at bounding box center [458, 93] width 13 height 13
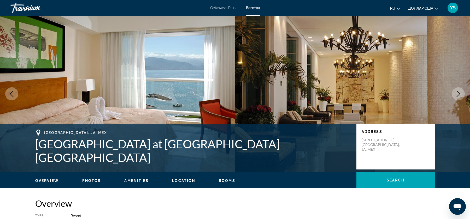
click at [458, 98] on button "Next image" at bounding box center [458, 93] width 13 height 13
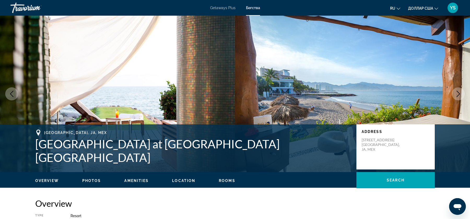
click at [458, 98] on button "Next image" at bounding box center [458, 93] width 13 height 13
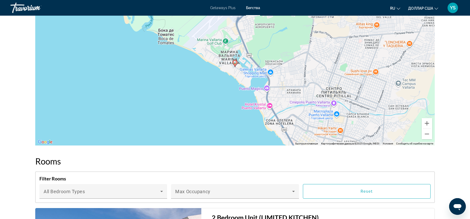
scroll to position [701, 0]
